Goal: Navigation & Orientation: Understand site structure

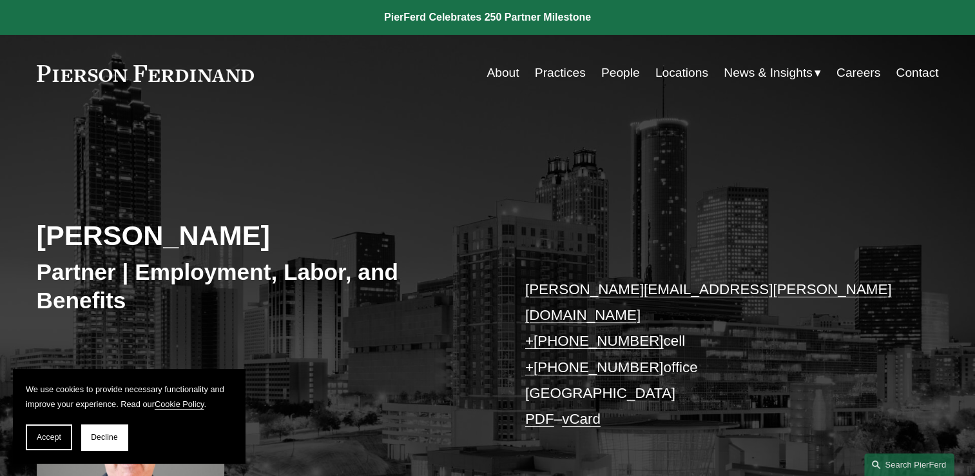
click at [564, 70] on link "Practices" at bounding box center [560, 73] width 51 height 24
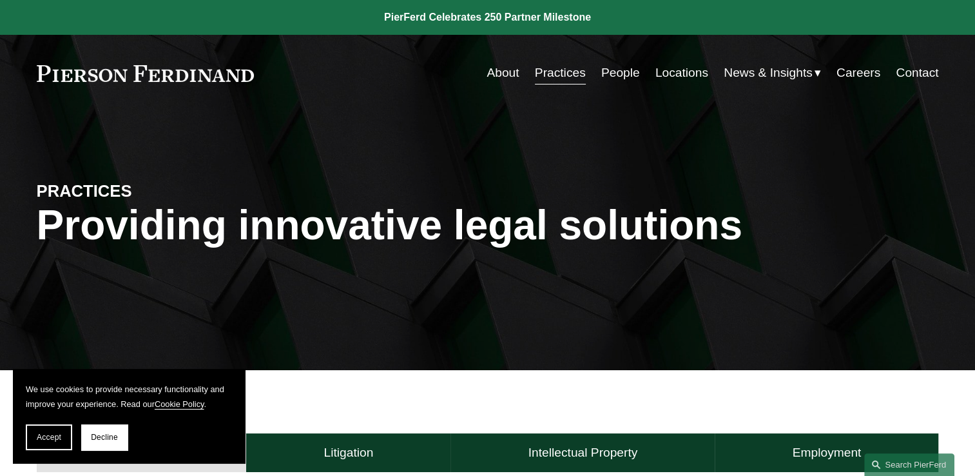
click at [624, 75] on link "People" at bounding box center [620, 73] width 39 height 24
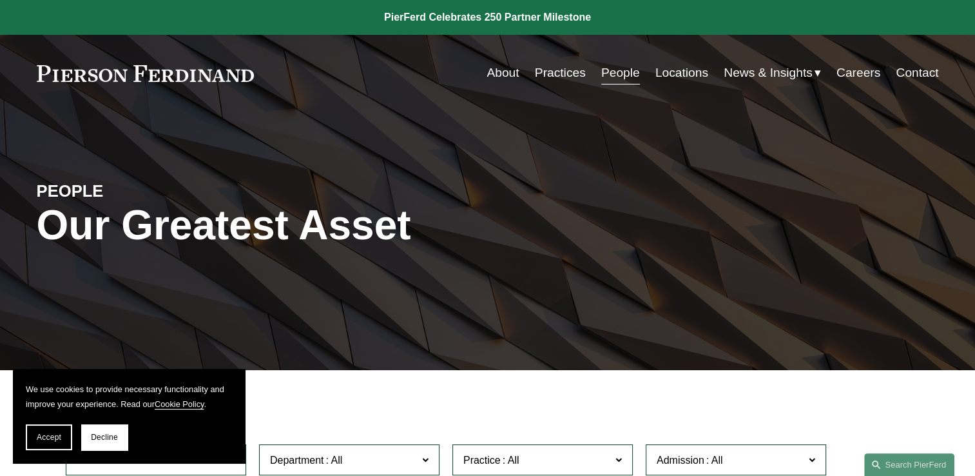
drag, startPoint x: 0, startPoint y: 0, endPoint x: 679, endPoint y: 72, distance: 682.9
click at [679, 72] on link "Locations" at bounding box center [681, 73] width 53 height 24
